Goal: Transaction & Acquisition: Purchase product/service

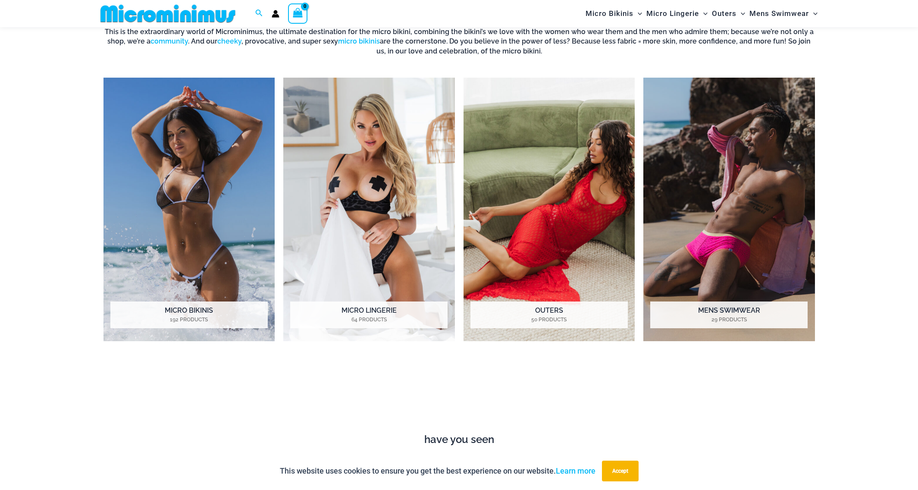
scroll to position [813, 0]
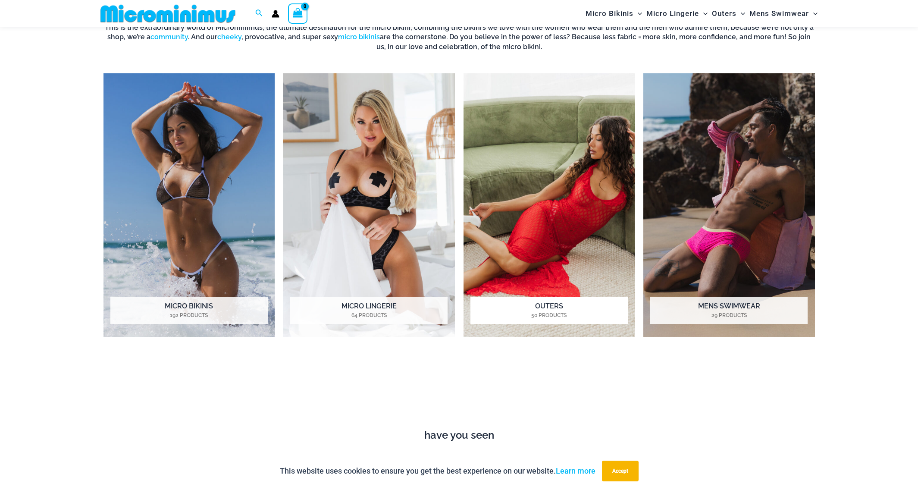
click at [534, 294] on img "Visit product category Outers" at bounding box center [550, 205] width 172 height 264
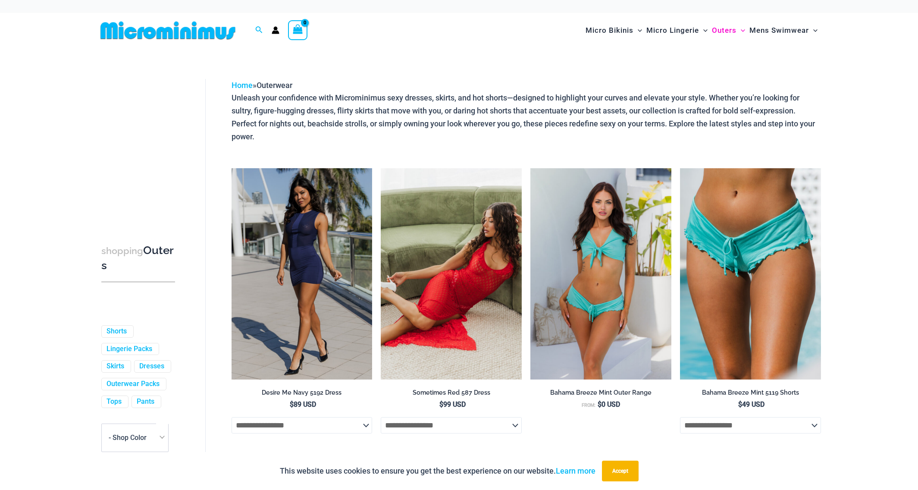
scroll to position [43, 0]
click at [139, 356] on link "Dresses" at bounding box center [151, 351] width 25 height 9
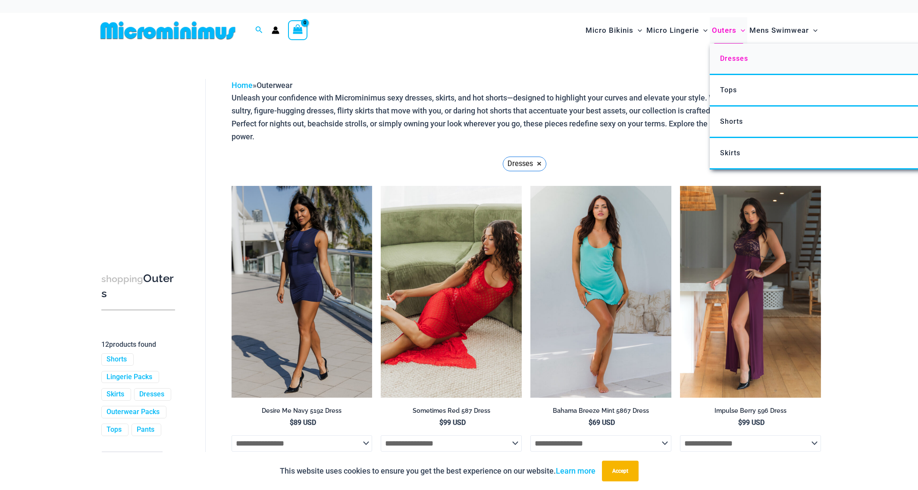
click at [733, 58] on span "Dresses" at bounding box center [734, 58] width 28 height 8
